Goal: Find specific fact: Find specific fact

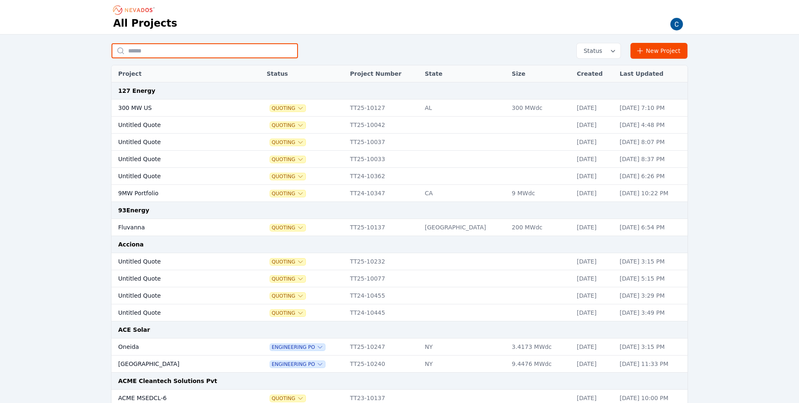
click at [181, 51] on input "text" at bounding box center [205, 50] width 186 height 15
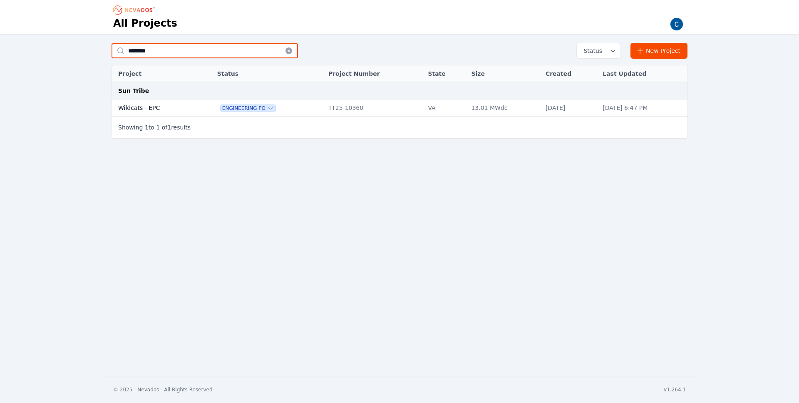
type input "********"
click at [142, 105] on td "Wildcats - EPC" at bounding box center [156, 107] width 88 height 17
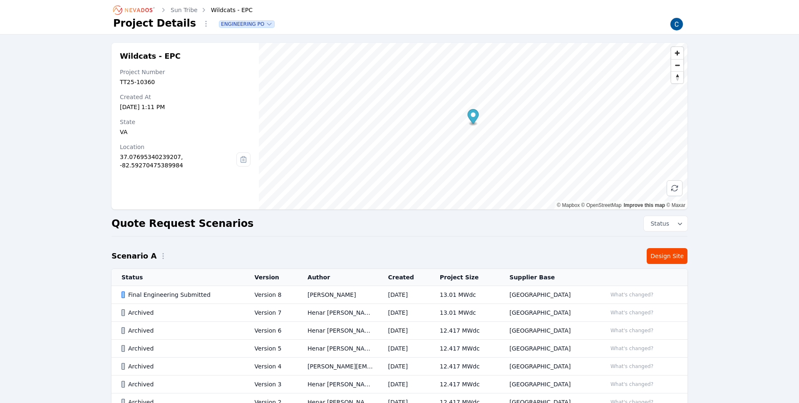
click at [244, 161] on icon at bounding box center [243, 161] width 2 height 0
drag, startPoint x: 127, startPoint y: 158, endPoint x: 176, endPoint y: 158, distance: 49.1
click at [176, 158] on div "Wildcats - EPC Project Number TT25-10360 Created At [DATE] 1:11 PM State [US_ST…" at bounding box center [185, 126] width 147 height 166
copy div "37.07695340239207"
